Goal: Entertainment & Leisure: Browse casually

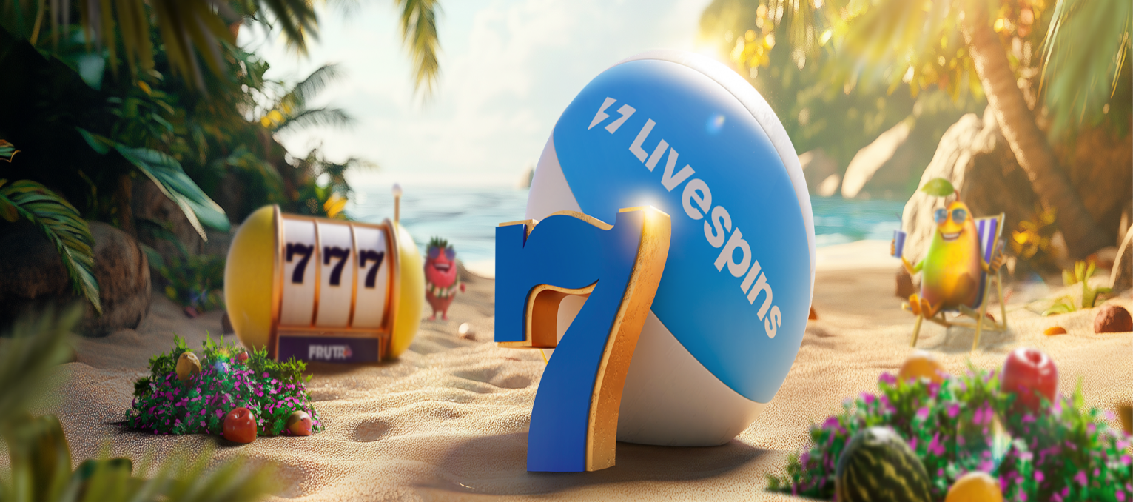
click at [84, 59] on span "Kirjaudu" at bounding box center [102, 53] width 36 height 11
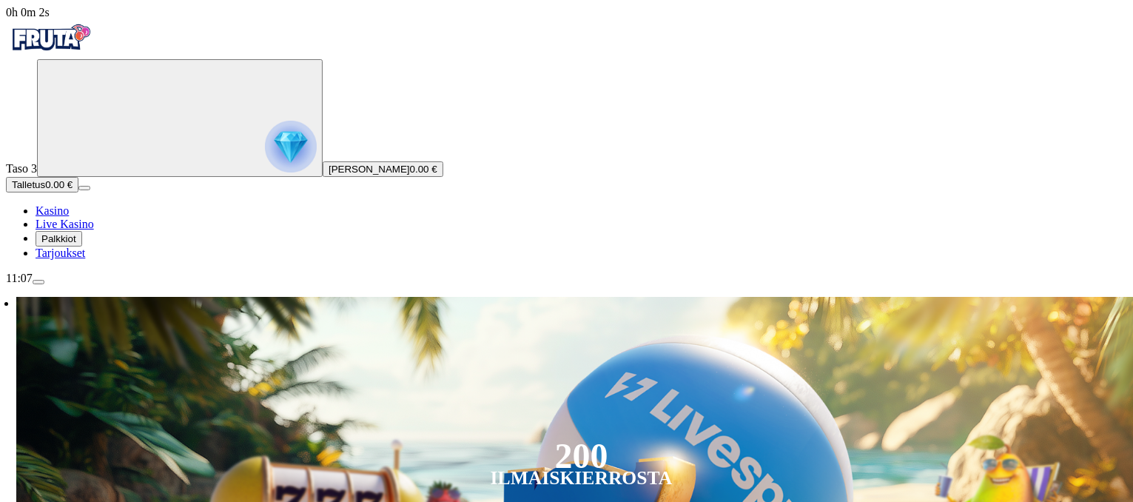
click at [45, 190] on span "Talletus" at bounding box center [28, 184] width 33 height 11
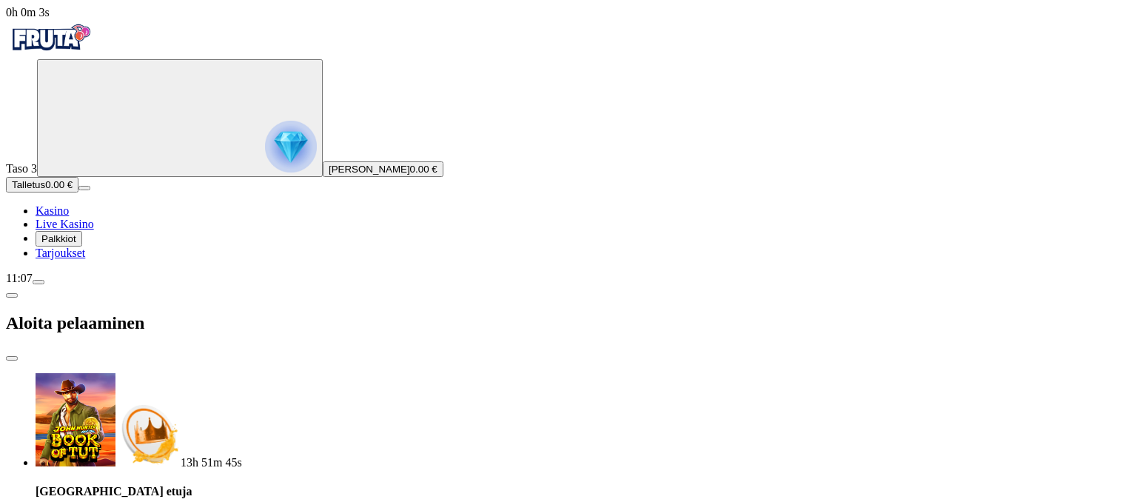
click at [269, 373] on div "13h 51m 45s Talletuksella etuja Talleta 100 € tai enemmän Saat 10 ilmaiskierros…" at bounding box center [584, 476] width 1096 height 207
click at [73, 244] on span "Palkkiot" at bounding box center [58, 238] width 35 height 11
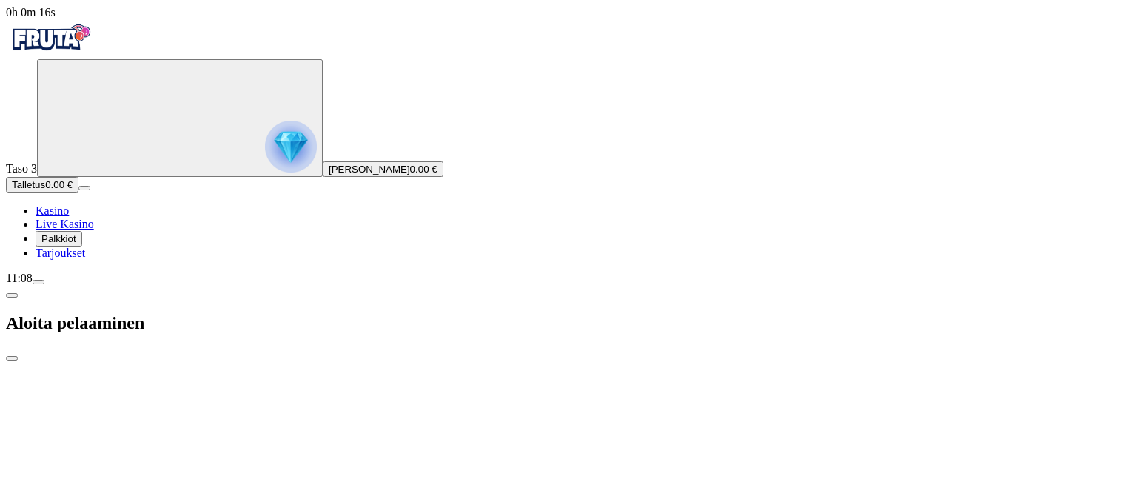
type input "*"
type input "**"
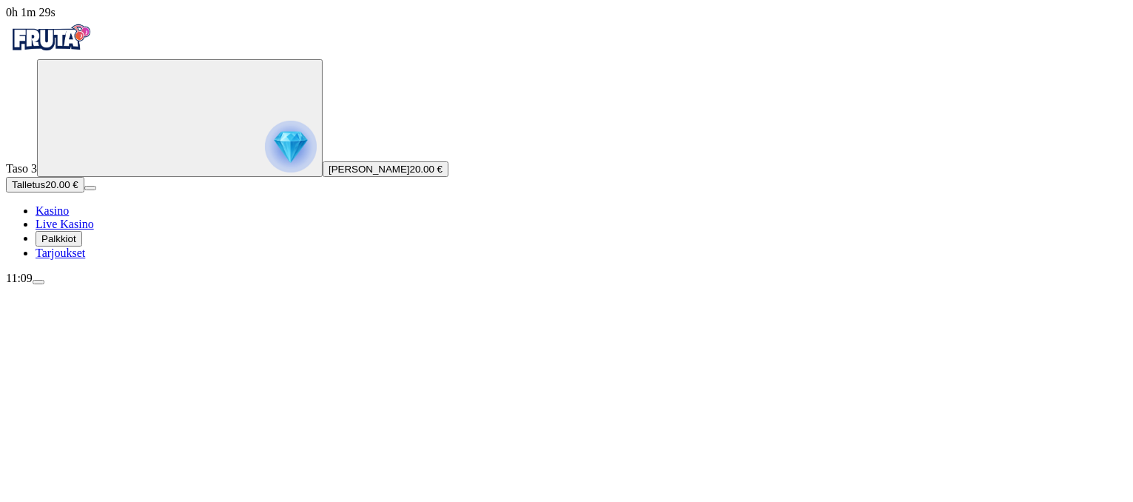
click at [76, 244] on span "Palkkiot" at bounding box center [58, 238] width 35 height 11
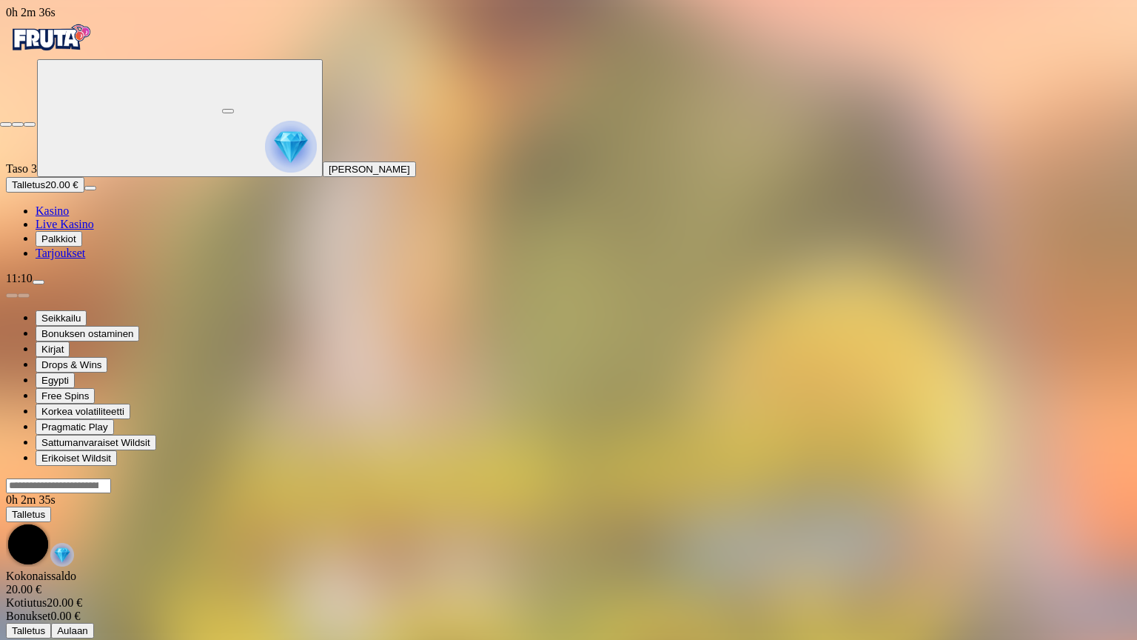
click at [6, 124] on span "close icon" at bounding box center [6, 124] width 0 height 0
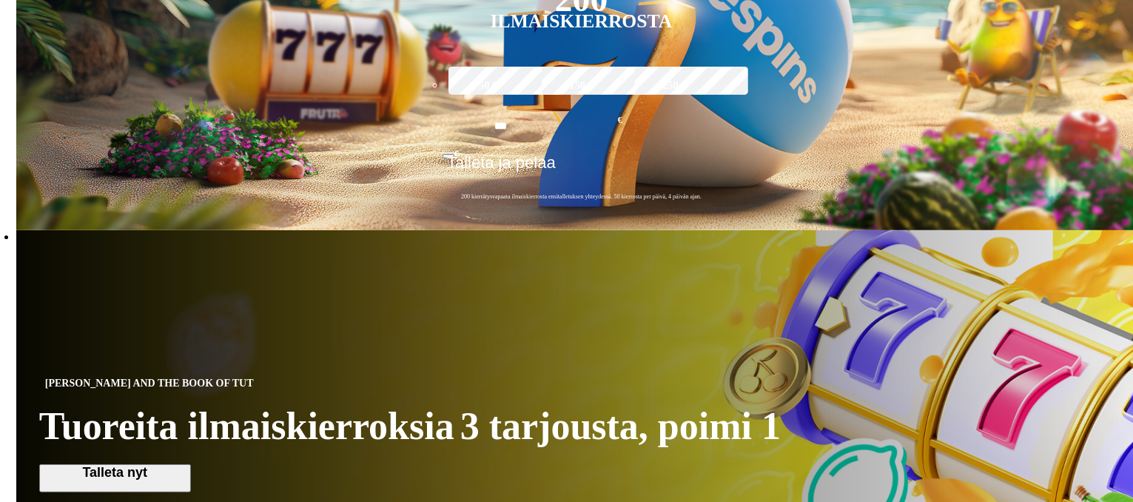
scroll to position [391, 0]
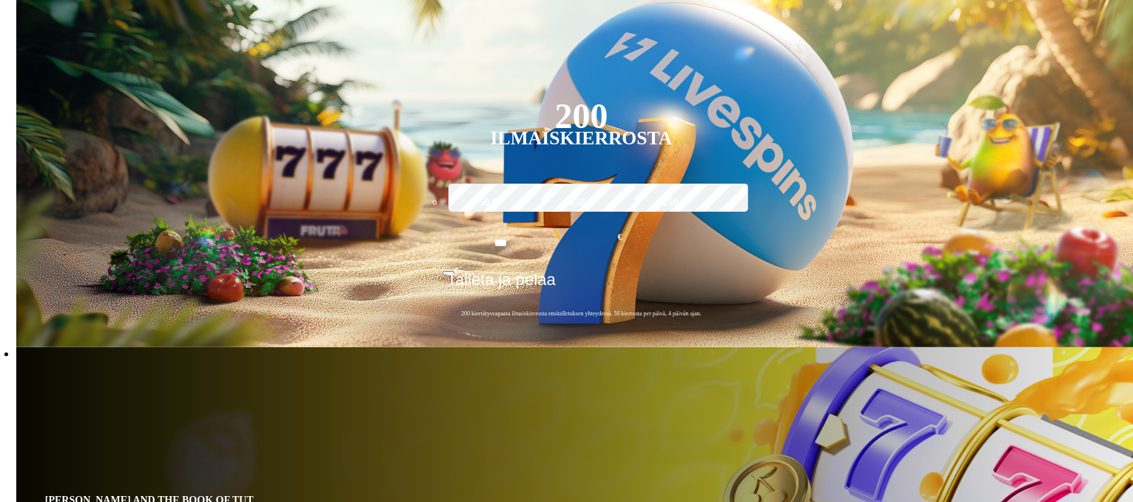
scroll to position [326, 0]
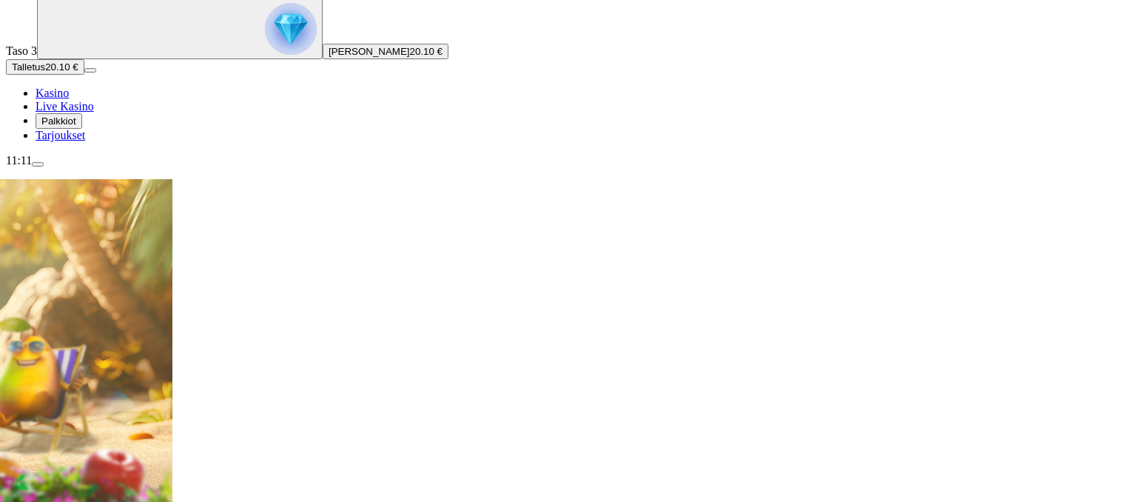
scroll to position [0, 0]
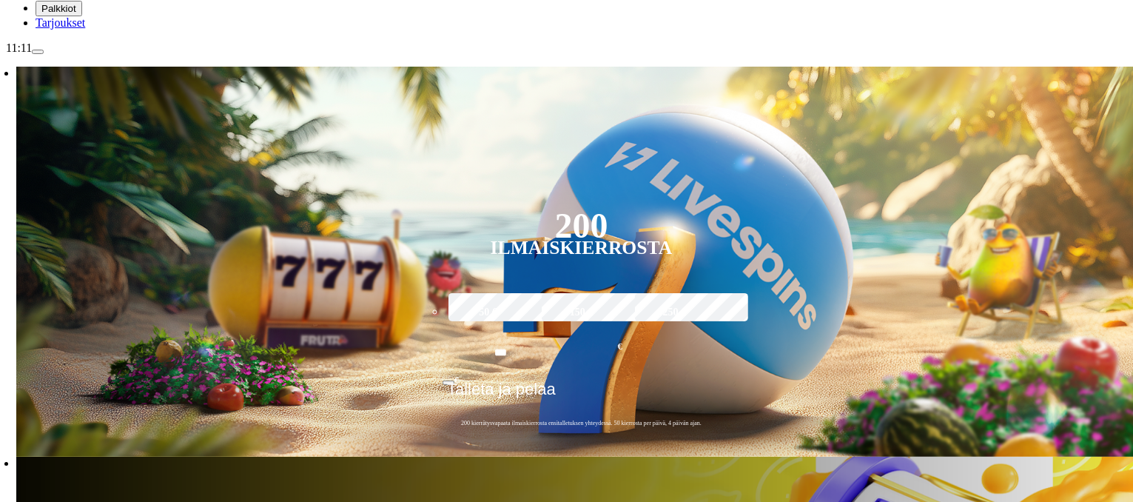
scroll to position [227, 0]
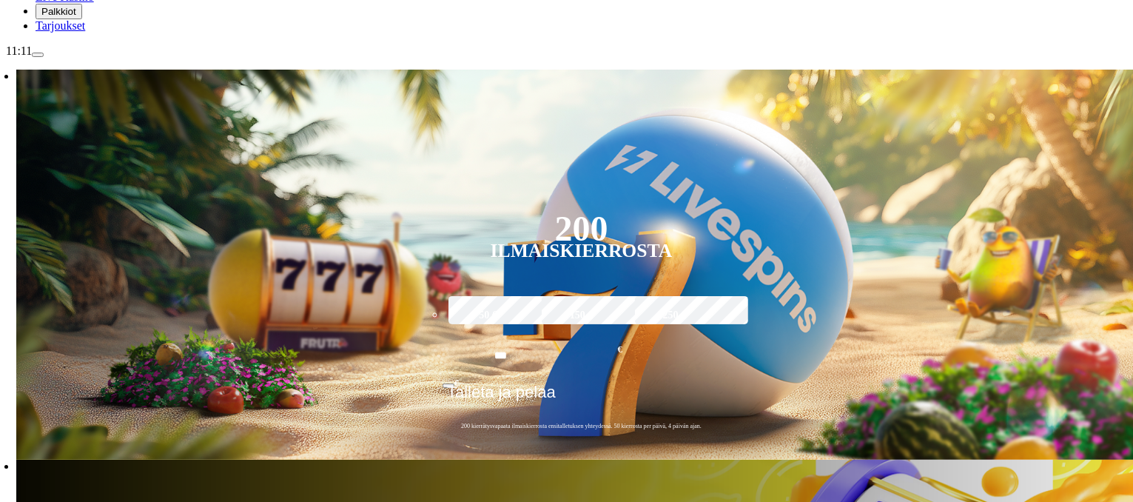
type input "****"
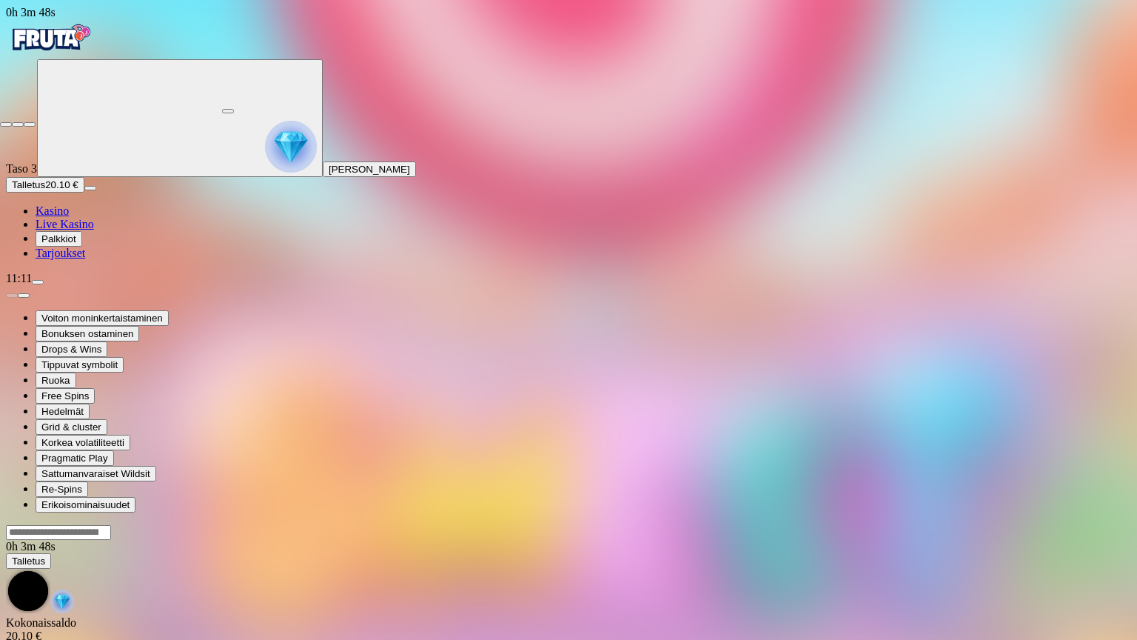
click at [24, 122] on button "button" at bounding box center [30, 124] width 12 height 4
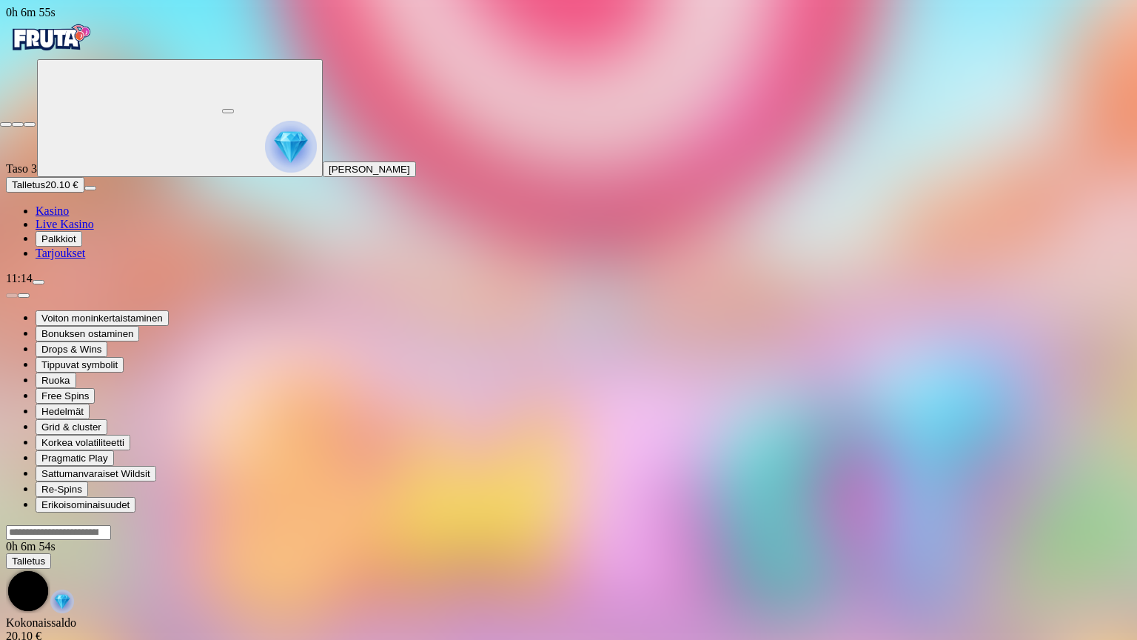
click at [6, 124] on span "close icon" at bounding box center [6, 124] width 0 height 0
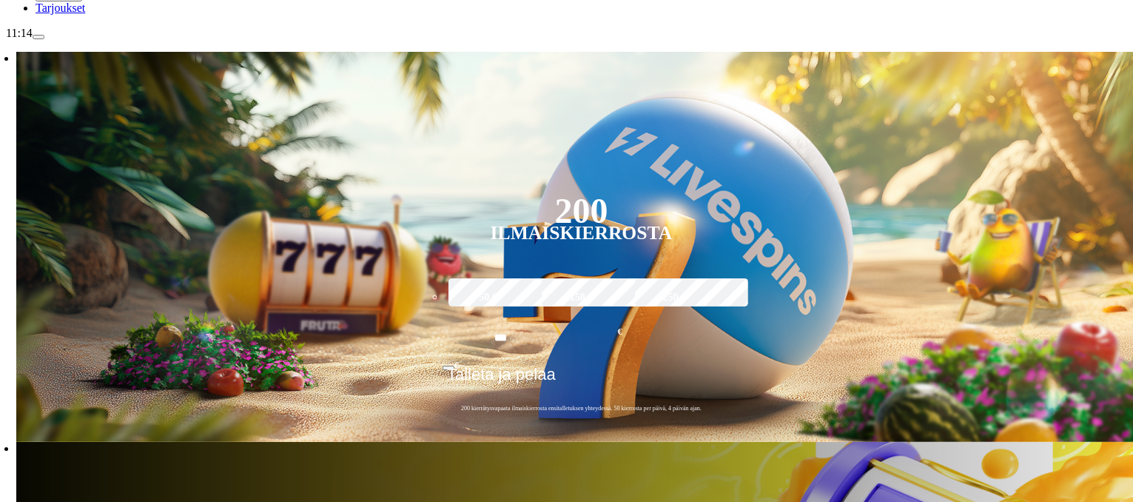
scroll to position [262, 0]
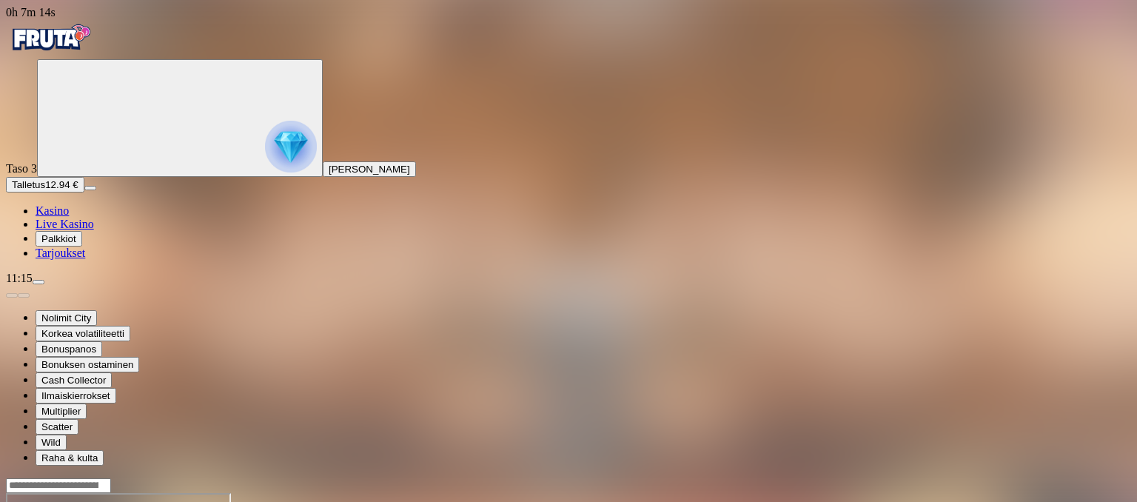
drag, startPoint x: 1013, startPoint y: 134, endPoint x: 1013, endPoint y: 237, distance: 102.9
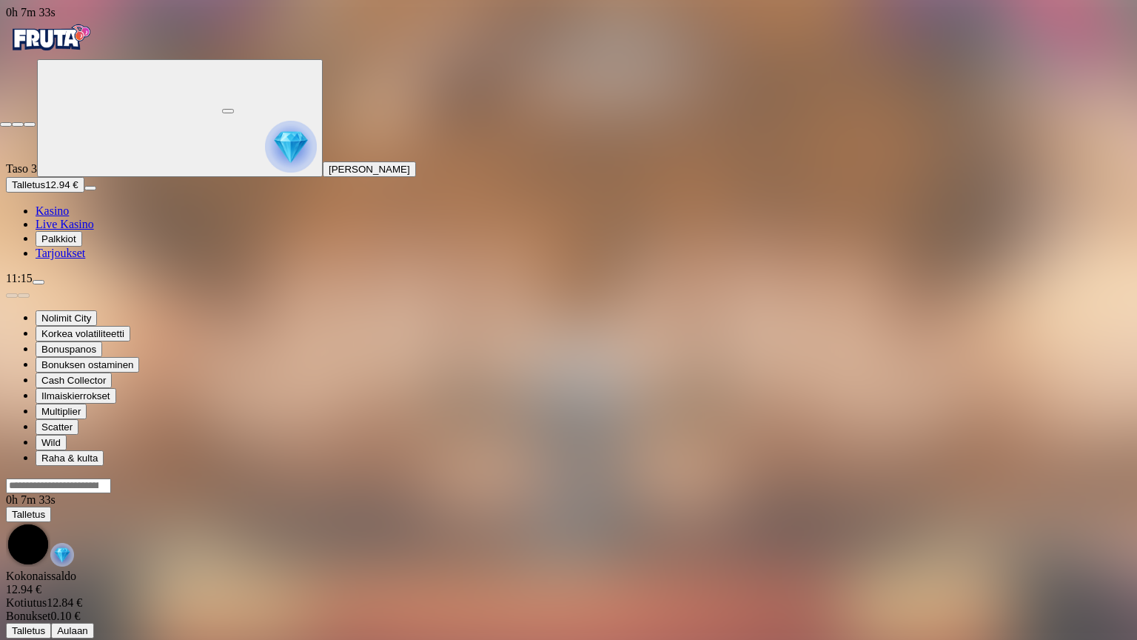
click at [6, 124] on span "close icon" at bounding box center [6, 124] width 0 height 0
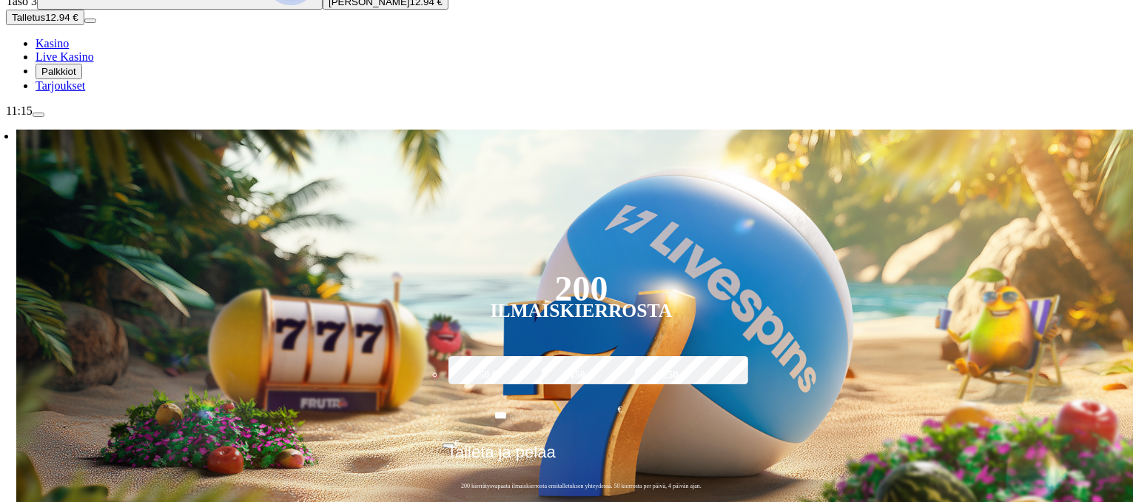
scroll to position [169, 0]
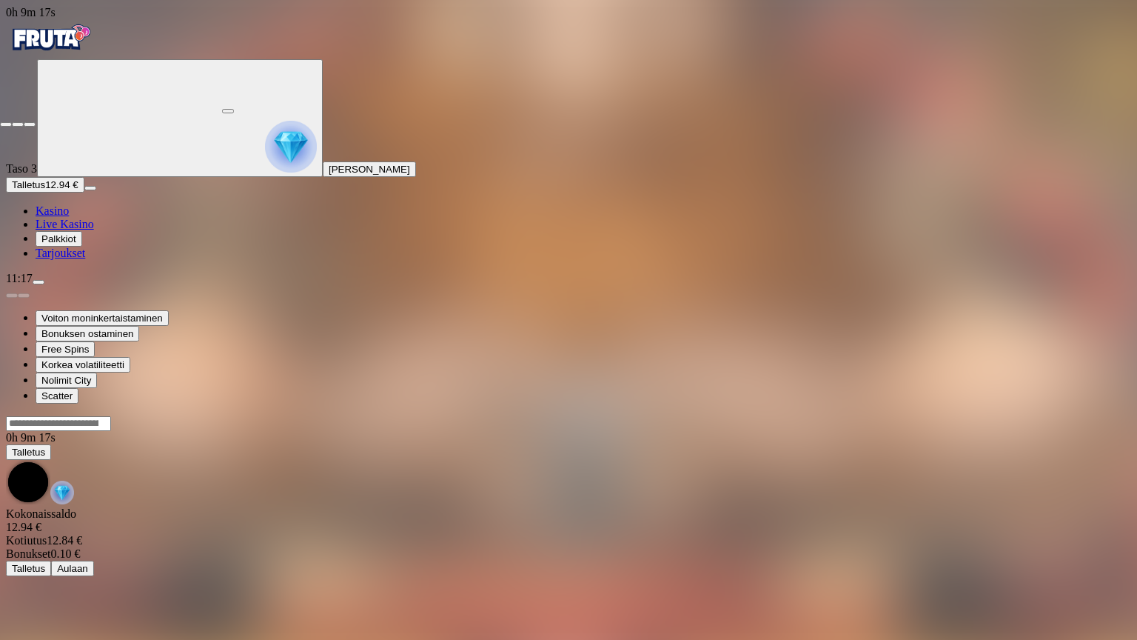
click at [6, 124] on span "close icon" at bounding box center [6, 124] width 0 height 0
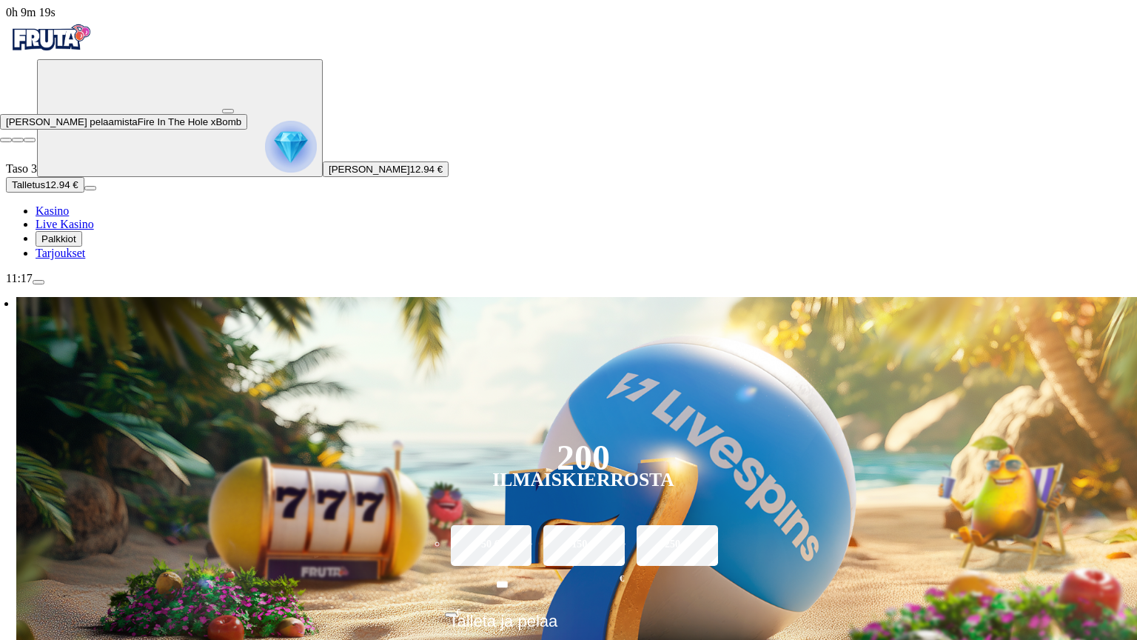
click at [234, 109] on button "button" at bounding box center [228, 111] width 12 height 4
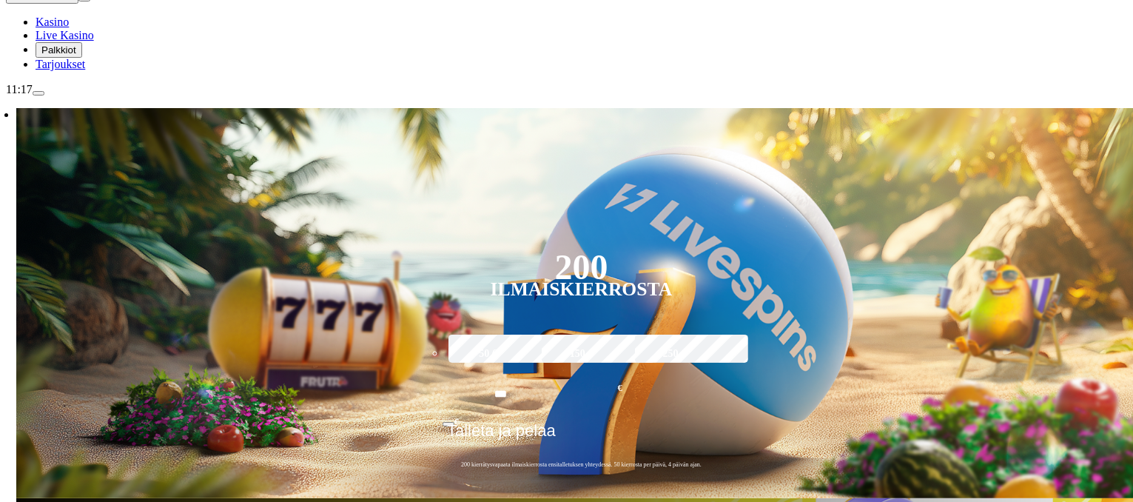
scroll to position [191, 0]
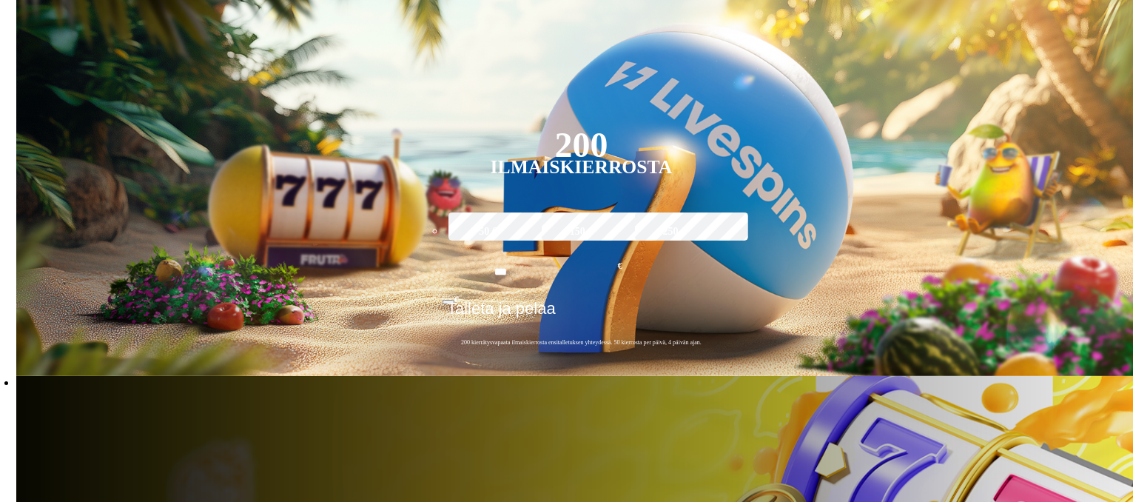
scroll to position [307, 0]
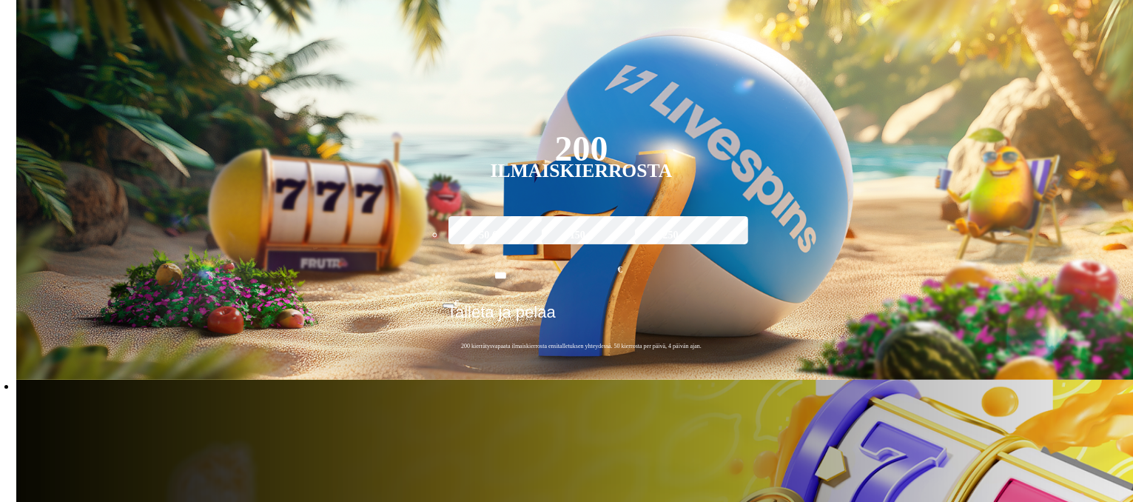
type input "***"
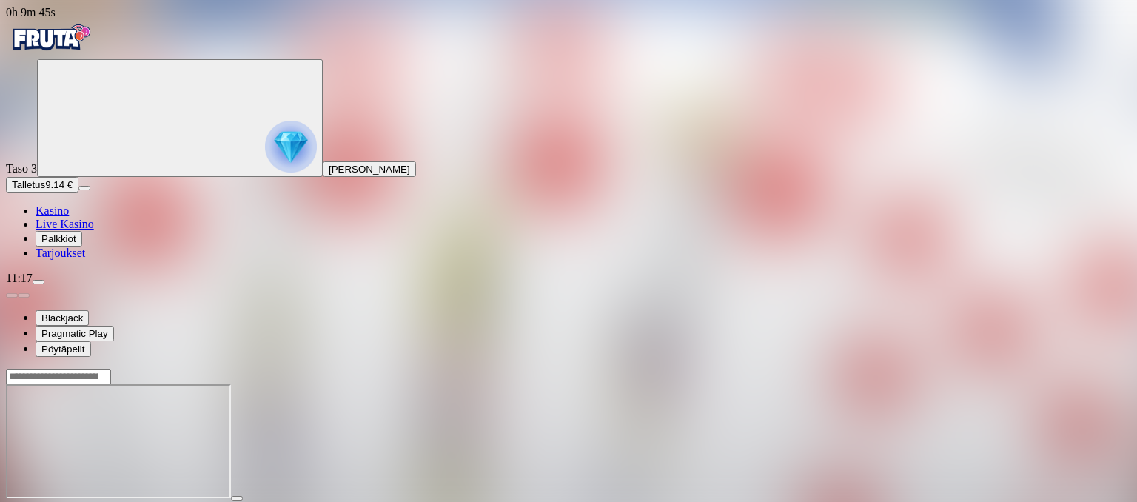
click at [41, 501] on button "button" at bounding box center [36, 511] width 12 height 4
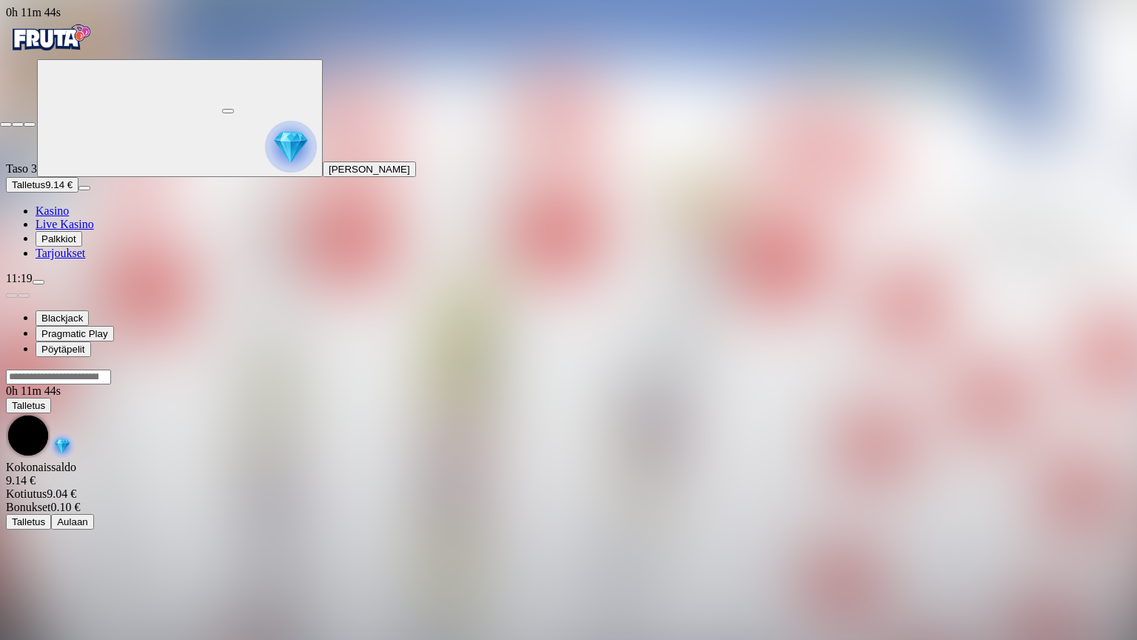
click at [6, 124] on span "close icon" at bounding box center [6, 124] width 0 height 0
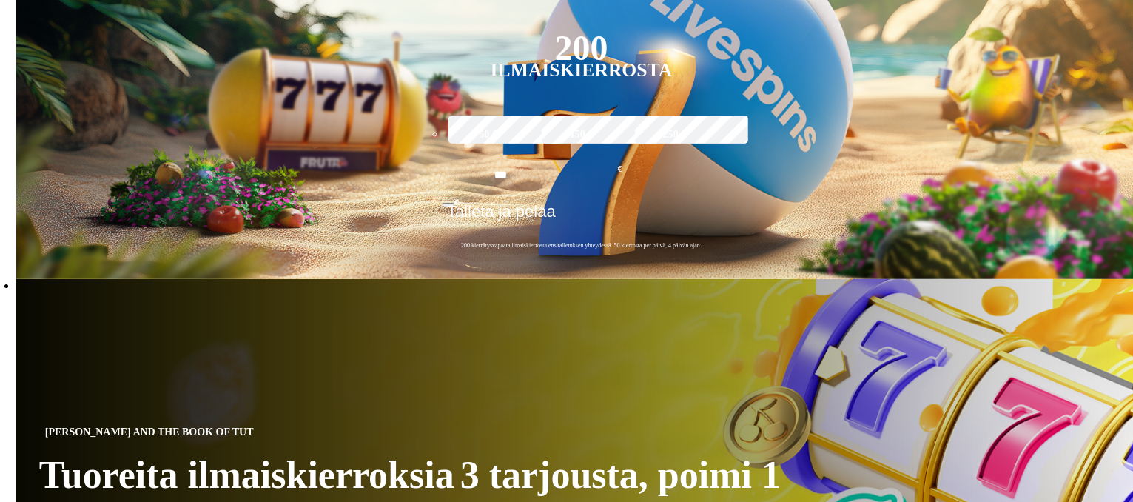
scroll to position [391, 0]
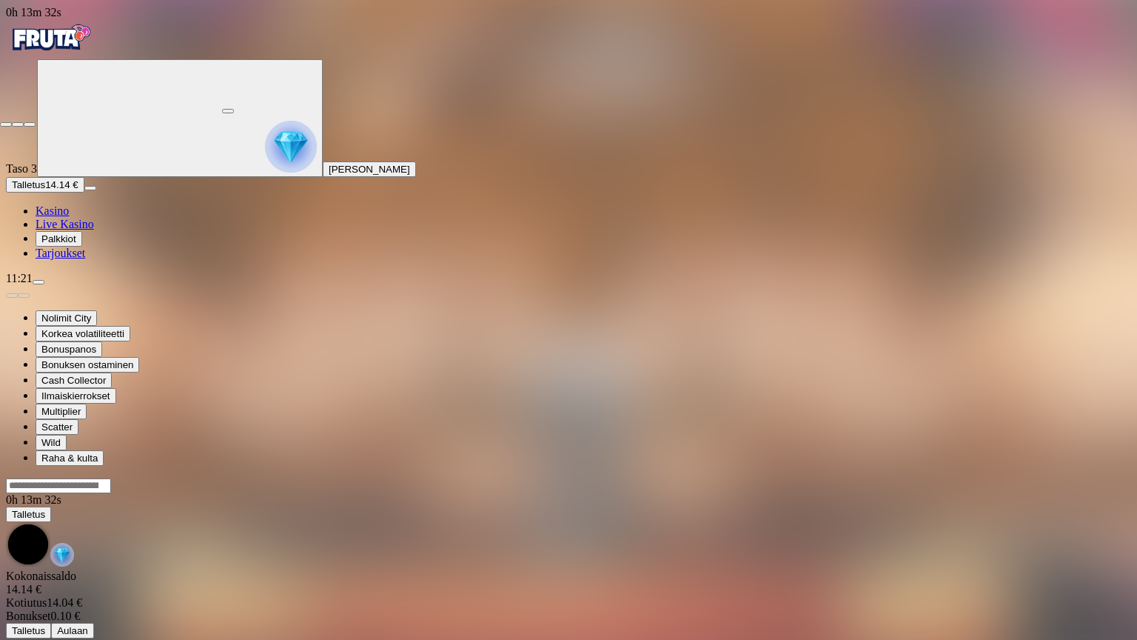
click at [6, 124] on span "close icon" at bounding box center [6, 124] width 0 height 0
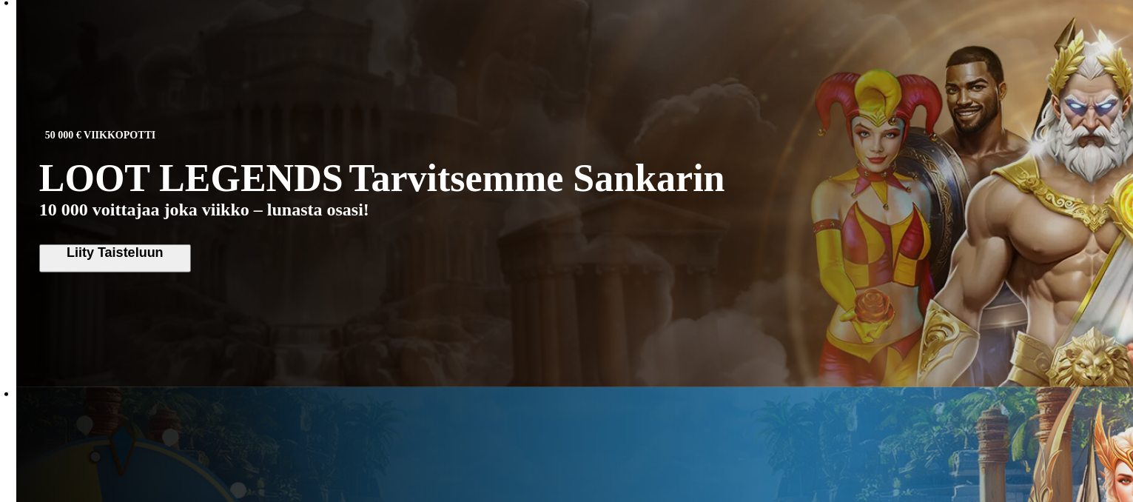
scroll to position [284, 0]
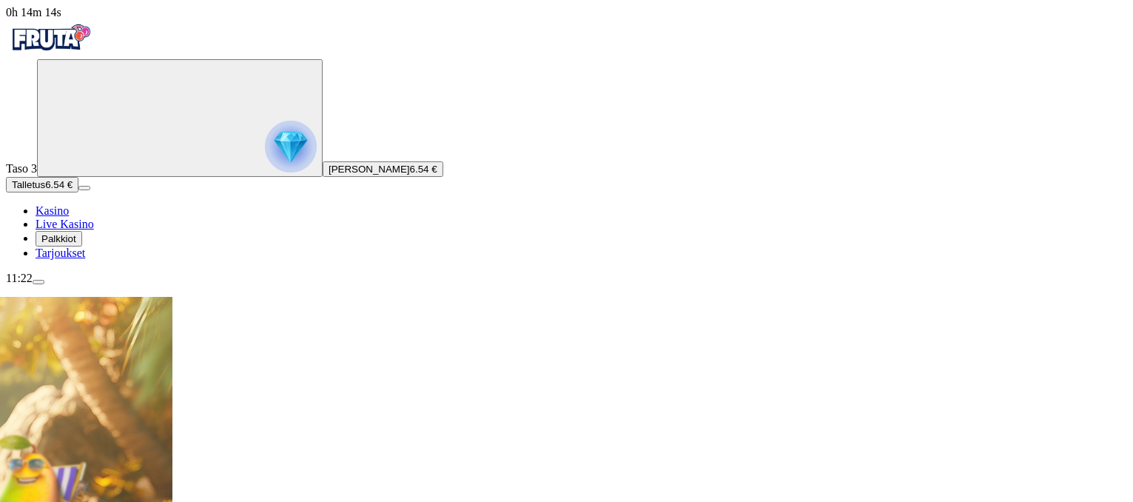
drag, startPoint x: 1132, startPoint y: 37, endPoint x: 1133, endPoint y: 47, distance: 10.4
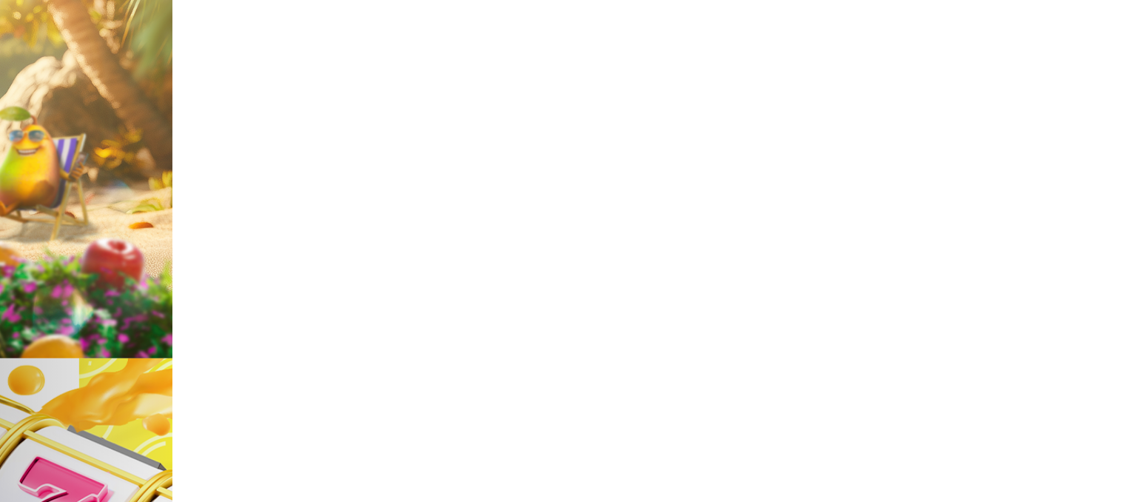
scroll to position [315, 0]
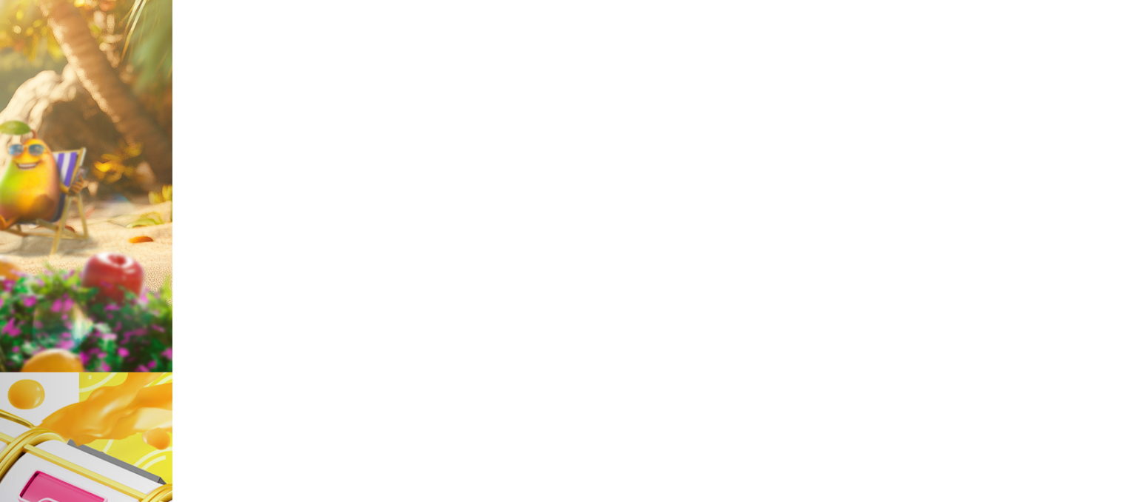
type input "*********"
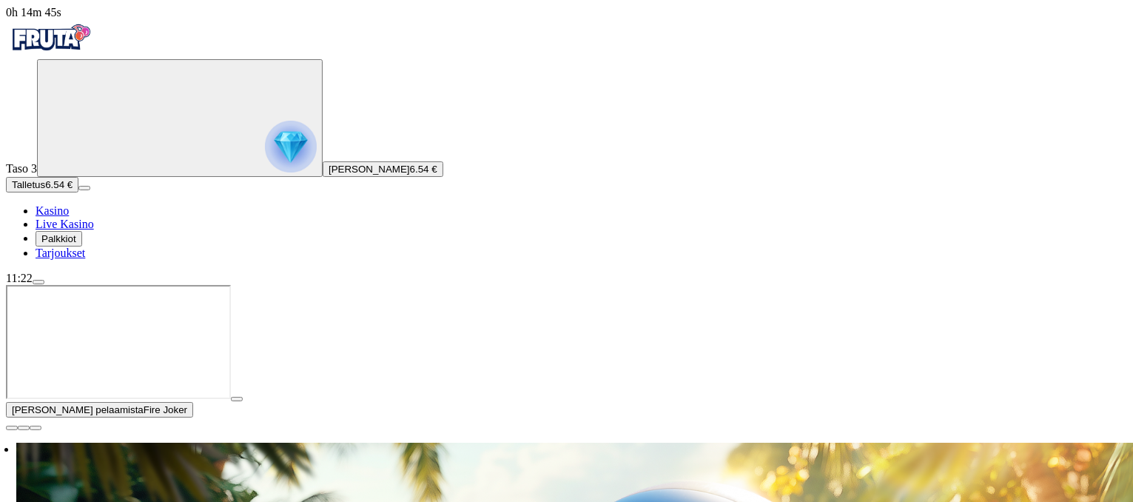
click at [12, 428] on span "close icon" at bounding box center [12, 428] width 0 height 0
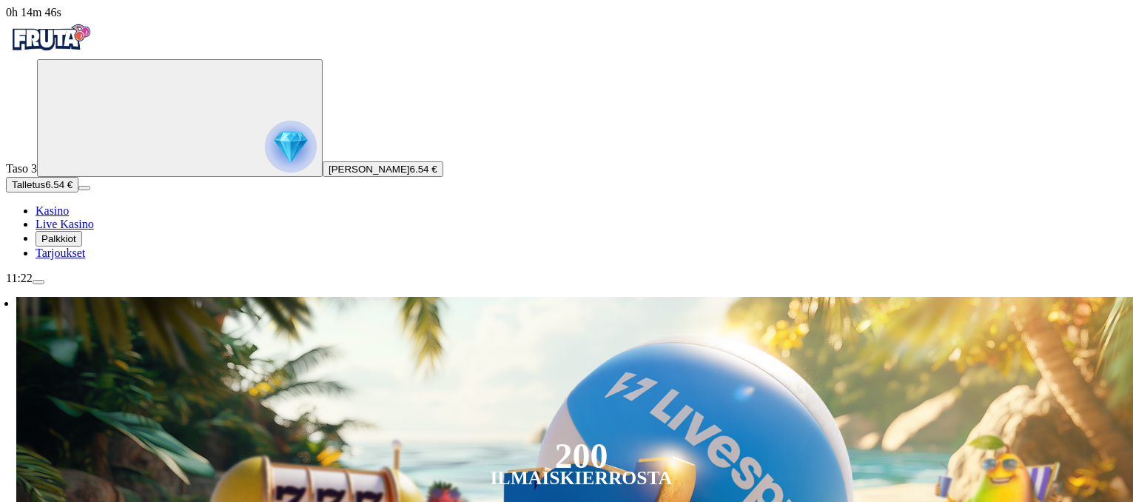
type input "*********"
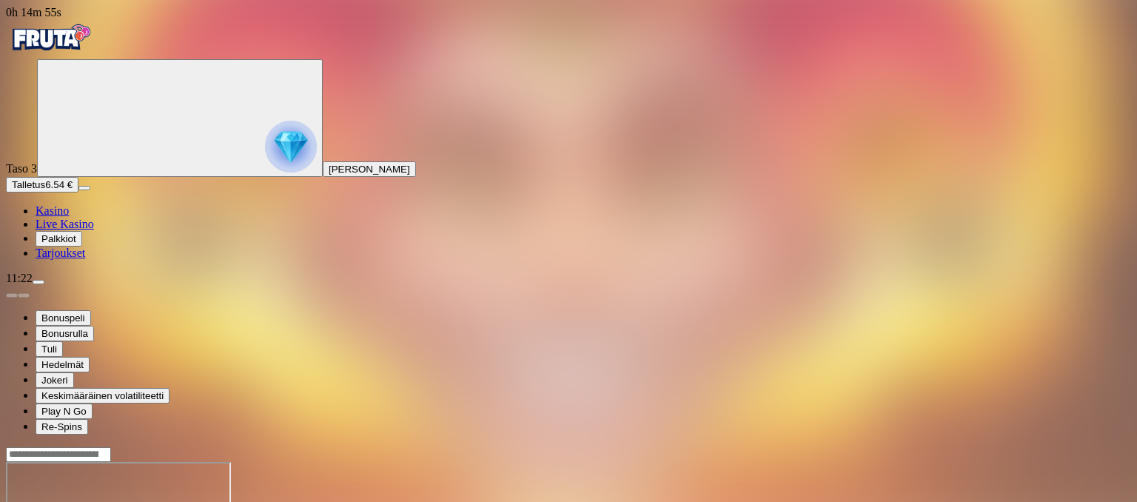
click at [111, 447] on input "Search" at bounding box center [58, 454] width 105 height 15
type input "********"
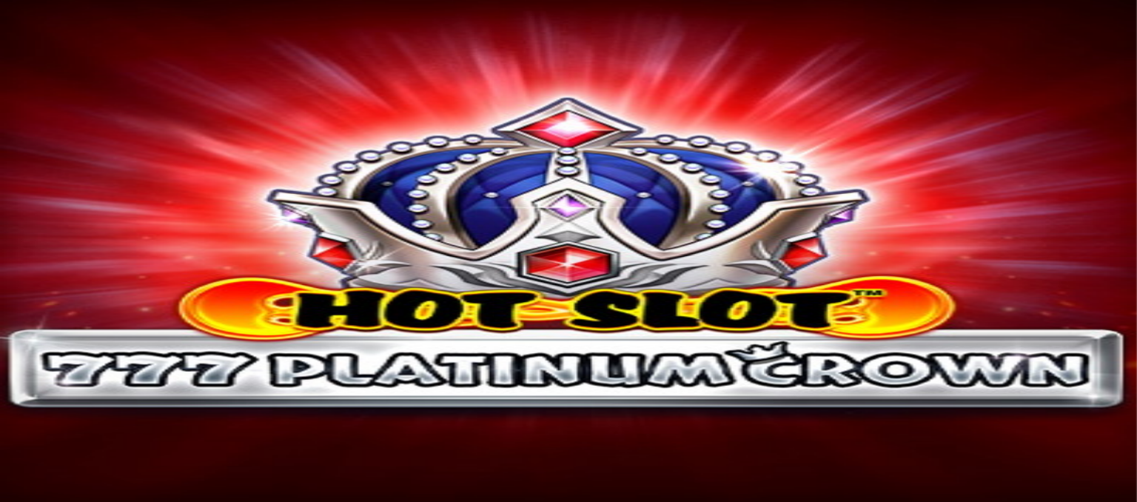
click at [589, 353] on header at bounding box center [568, 361] width 1125 height 16
click at [36, 496] on span "fullscreen icon" at bounding box center [36, 496] width 0 height 0
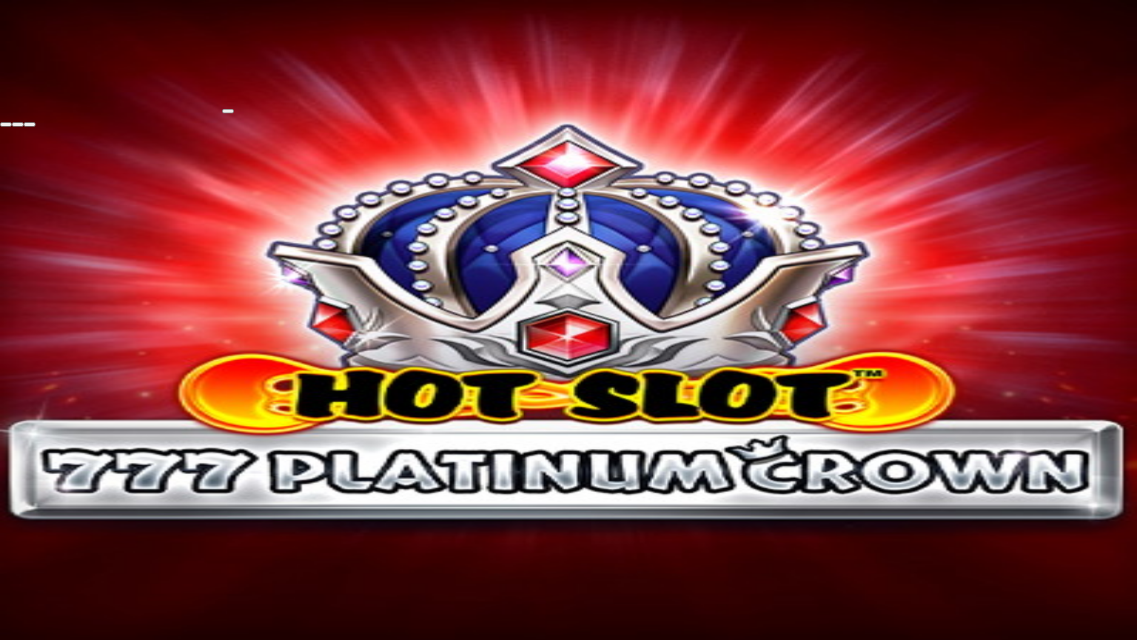
click at [6, 124] on span "close icon" at bounding box center [6, 124] width 0 height 0
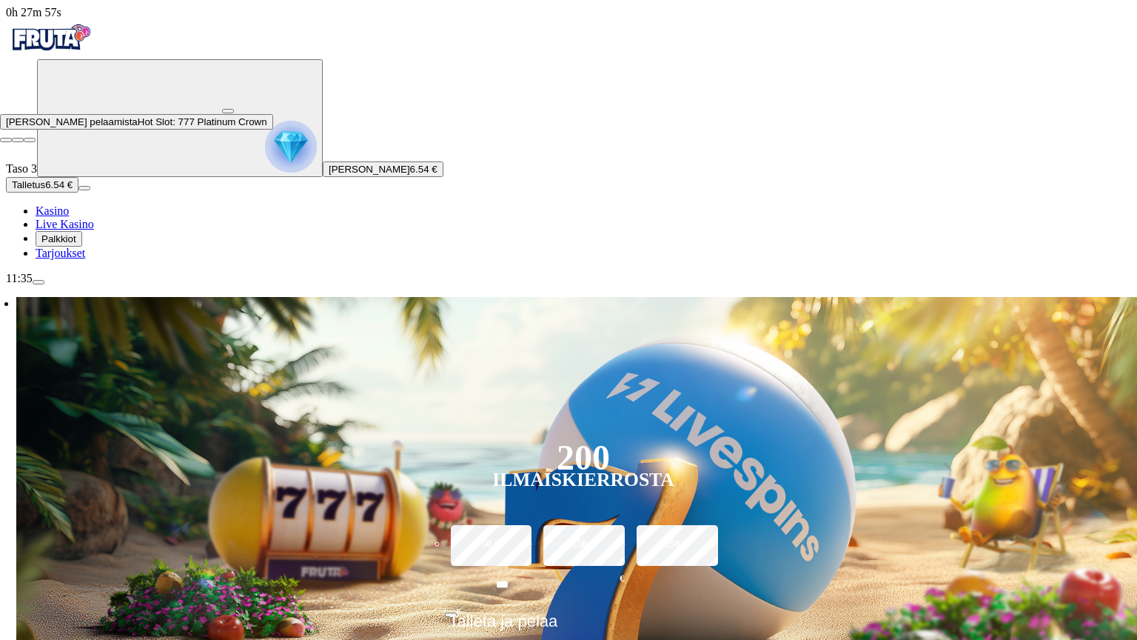
drag, startPoint x: 1125, startPoint y: 1, endPoint x: 1119, endPoint y: 15, distance: 14.9
click at [234, 109] on button "button" at bounding box center [228, 111] width 12 height 4
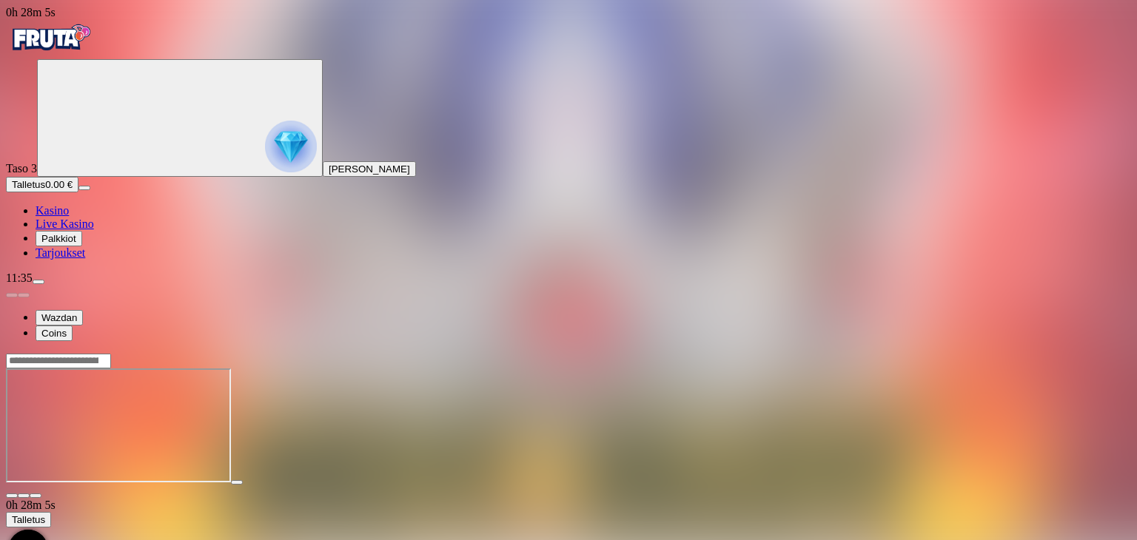
click at [265, 172] on img "Primary" at bounding box center [291, 147] width 52 height 52
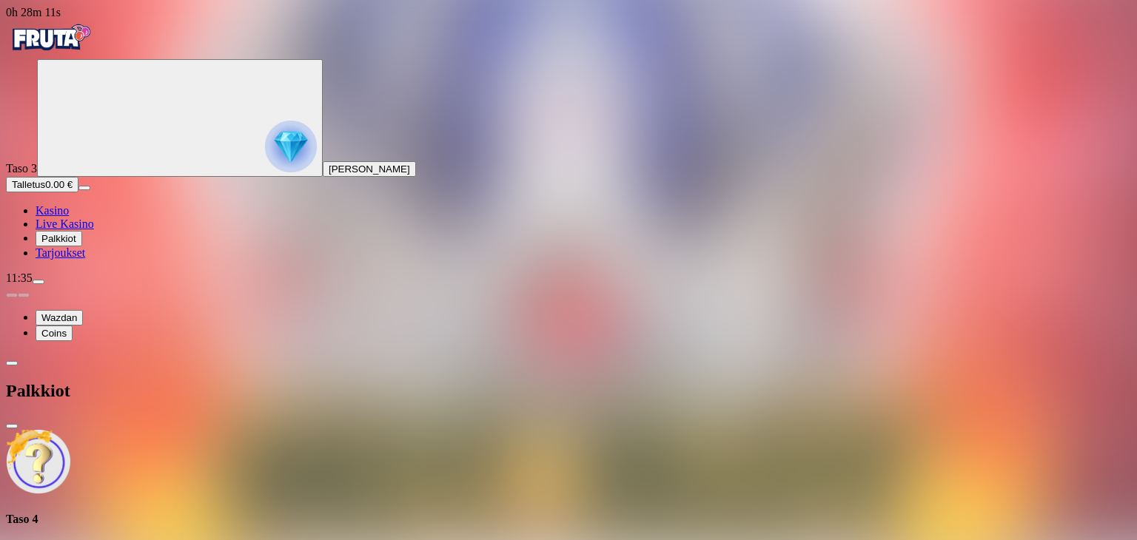
click at [38, 282] on span "menu icon" at bounding box center [38, 282] width 0 height 0
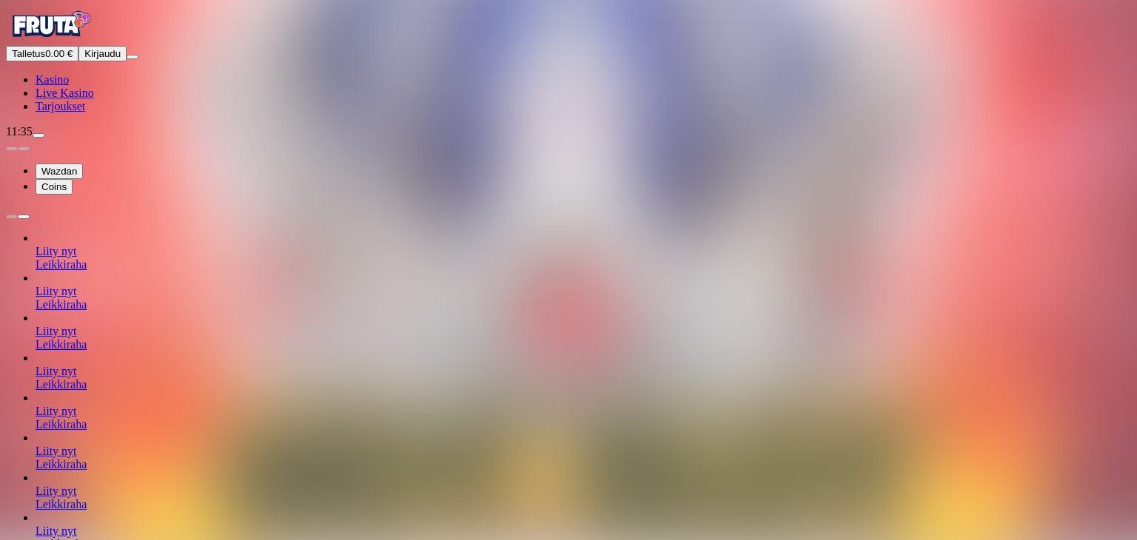
scroll to position [101, 0]
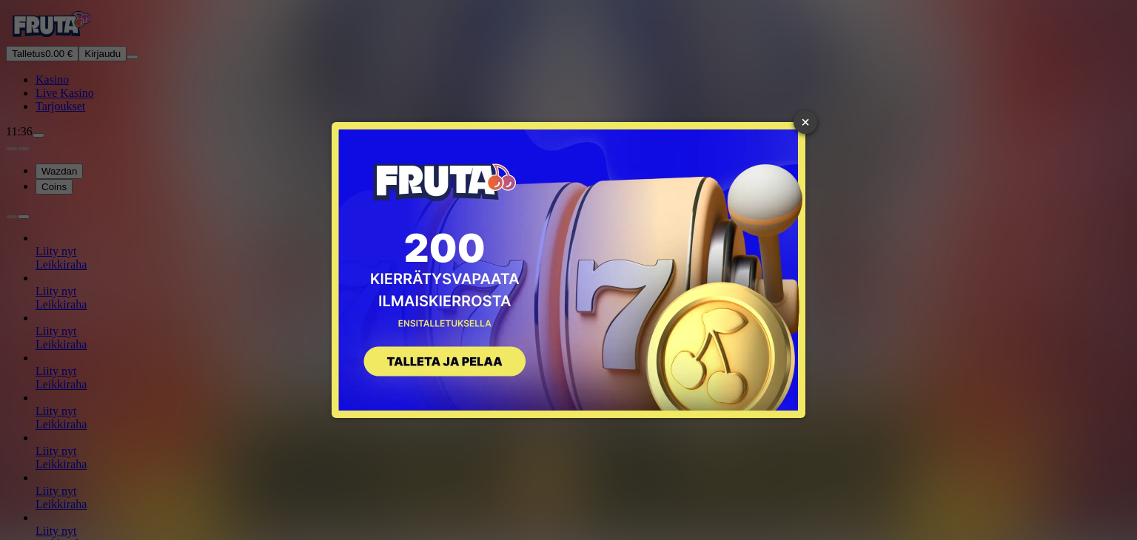
click at [802, 122] on link "×" at bounding box center [806, 122] width 24 height 24
